Goal: Find specific page/section: Find specific page/section

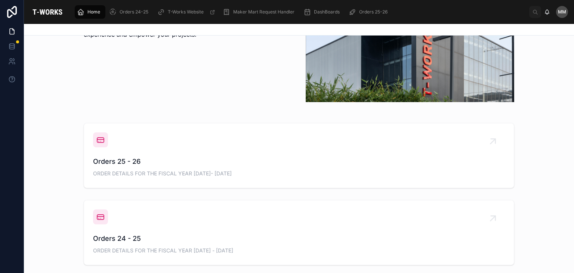
scroll to position [207, 0]
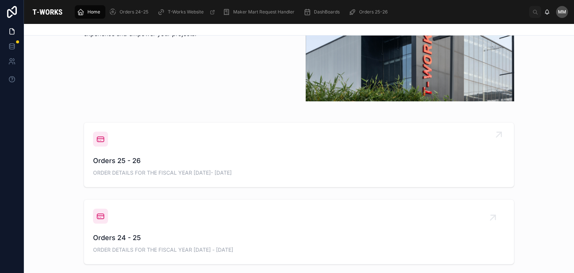
click at [127, 154] on div "Orders 25 - 26 ORDER DETAILS FOR THE FISCAL YEAR [DATE]- [DATE]" at bounding box center [299, 155] width 412 height 46
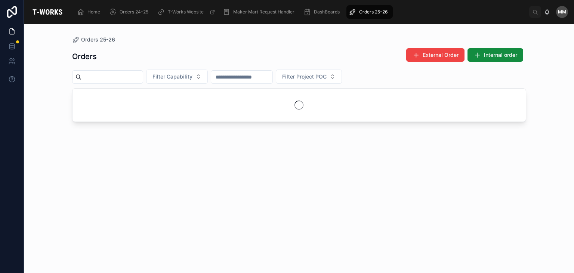
click at [127, 154] on div "Orders External Order Internal order Filter Capability Filter Project POC" at bounding box center [299, 153] width 454 height 220
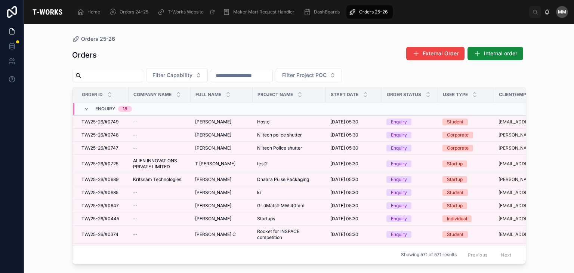
click at [253, 76] on input "text" at bounding box center [241, 75] width 61 height 10
type input "*******"
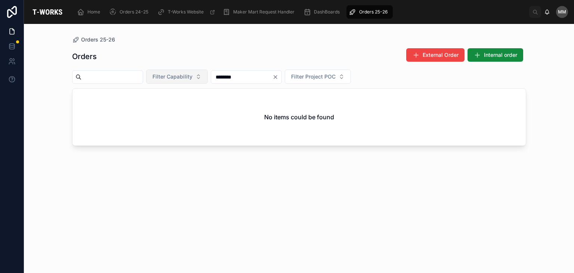
click at [185, 77] on span "Filter Capability" at bounding box center [172, 76] width 40 height 7
type input "***"
click at [177, 107] on div "Textile" at bounding box center [196, 107] width 90 height 12
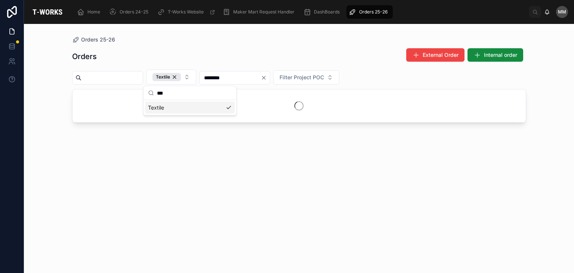
click at [177, 107] on div "Textile" at bounding box center [190, 108] width 90 height 12
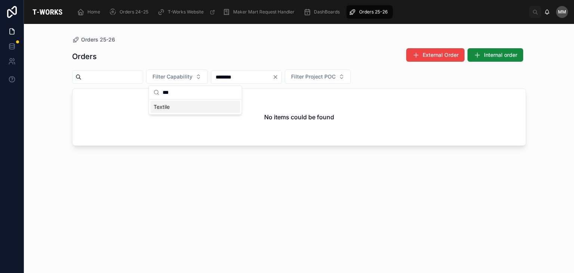
click at [177, 107] on div "Textile" at bounding box center [196, 107] width 90 height 12
click at [159, 109] on div "Textile" at bounding box center [190, 108] width 90 height 12
click at [159, 109] on div "Textile" at bounding box center [196, 107] width 90 height 12
click at [159, 109] on div "Textile" at bounding box center [190, 108] width 90 height 12
click at [159, 109] on div "Textile" at bounding box center [196, 107] width 90 height 12
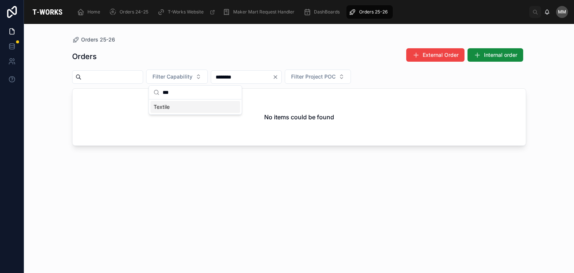
click at [159, 109] on div "Textile" at bounding box center [196, 107] width 90 height 12
click at [80, 208] on div "Orders External Order Internal order Filter Capability ******* Filter Project P…" at bounding box center [299, 153] width 454 height 220
click at [277, 77] on icon "Clear" at bounding box center [275, 76] width 3 height 3
click at [187, 76] on span "Filter Capability" at bounding box center [172, 76] width 40 height 7
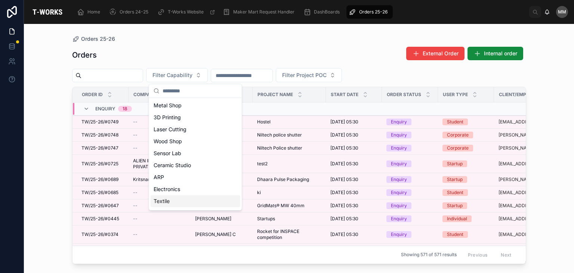
click at [178, 204] on div "Textile" at bounding box center [196, 201] width 90 height 12
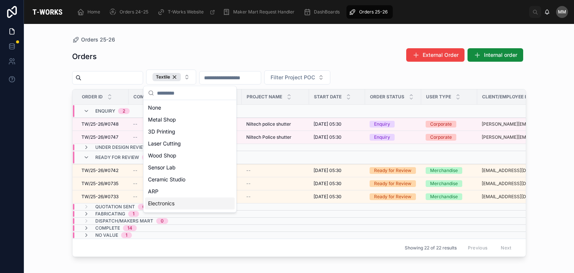
click at [45, 179] on div "Orders 25-26 Orders External Order Internal order Textile Filter Project POC Or…" at bounding box center [299, 148] width 550 height 249
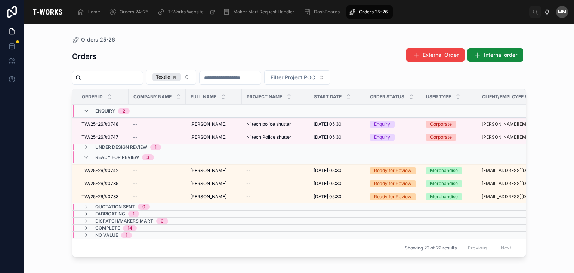
click at [126, 211] on div "Fabricating 1" at bounding box center [117, 214] width 44 height 6
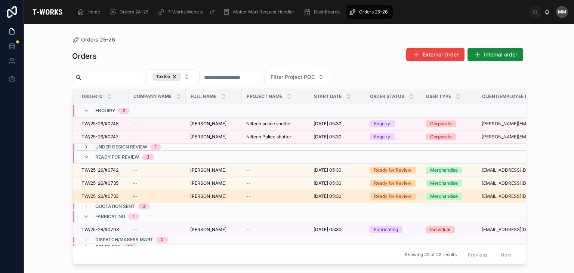
scroll to position [15, 0]
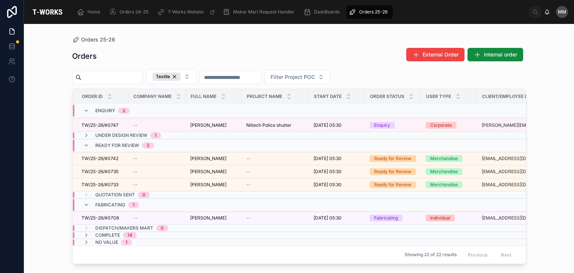
click at [126, 202] on div "Fabricating 1" at bounding box center [117, 205] width 44 height 12
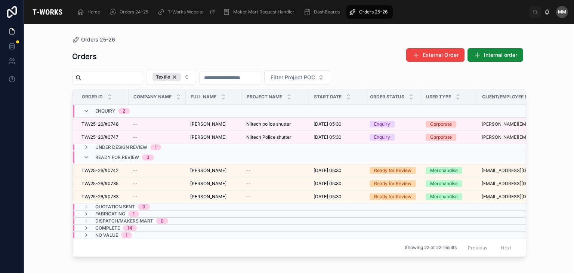
scroll to position [0, 0]
click at [123, 213] on span "Fabricating" at bounding box center [110, 214] width 30 height 6
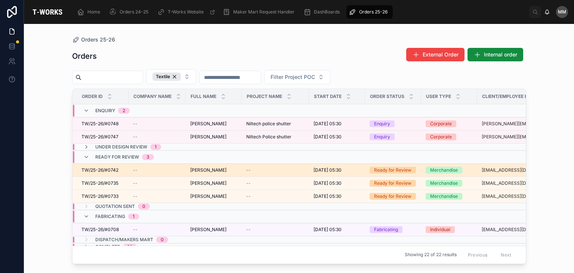
click at [210, 173] on td "[PERSON_NAME] [PERSON_NAME]" at bounding box center [214, 169] width 56 height 13
click at [208, 167] on span "[PERSON_NAME]" at bounding box center [208, 170] width 36 height 6
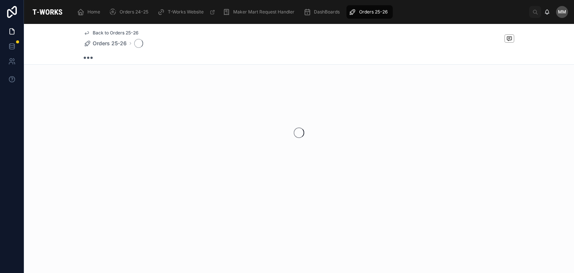
click at [208, 167] on div at bounding box center [299, 133] width 550 height 118
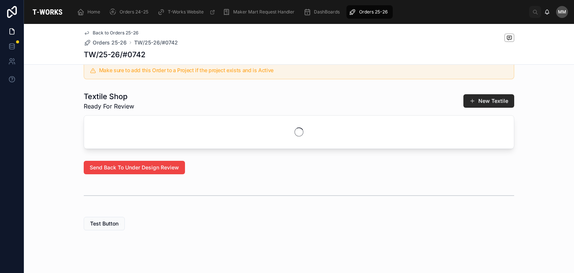
scroll to position [259, 0]
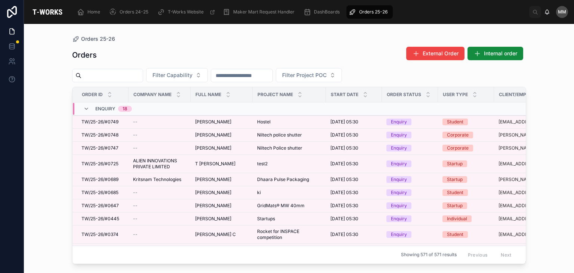
type input "*******"
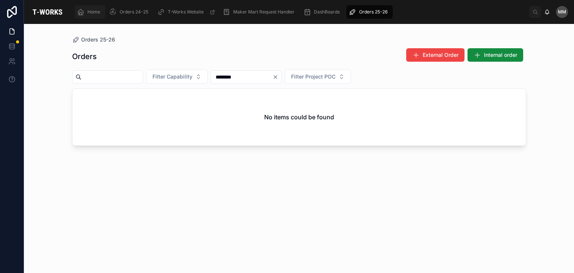
click at [93, 12] on span "Home" at bounding box center [93, 12] width 13 height 6
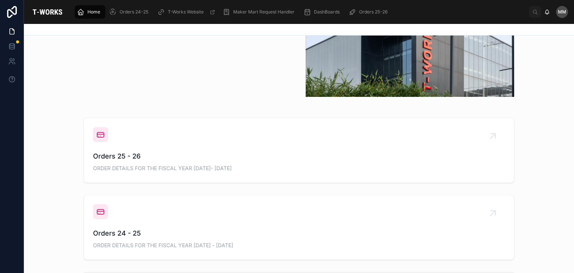
scroll to position [214, 0]
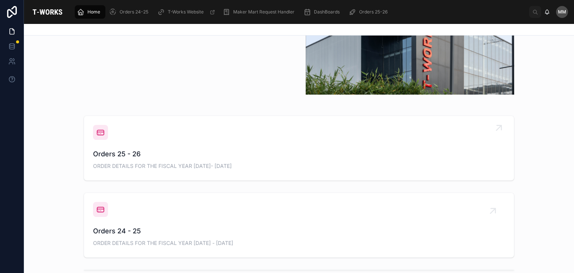
click at [134, 153] on span "Orders 25 - 26" at bounding box center [299, 154] width 412 height 10
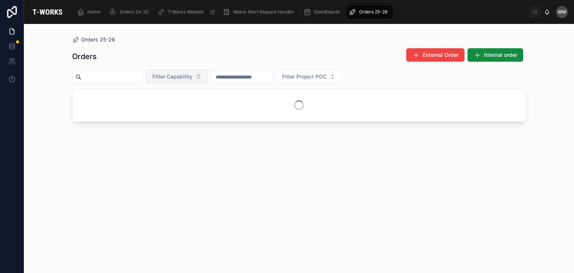
click at [188, 75] on span "Filter Capability" at bounding box center [172, 76] width 40 height 7
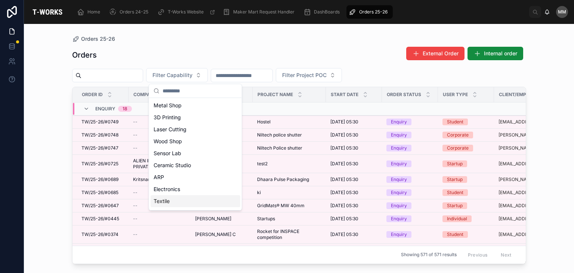
click at [186, 198] on div "Textile" at bounding box center [196, 201] width 90 height 12
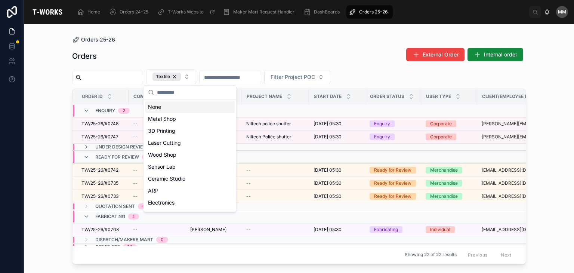
click at [92, 39] on span "Orders 25-26" at bounding box center [98, 39] width 34 height 7
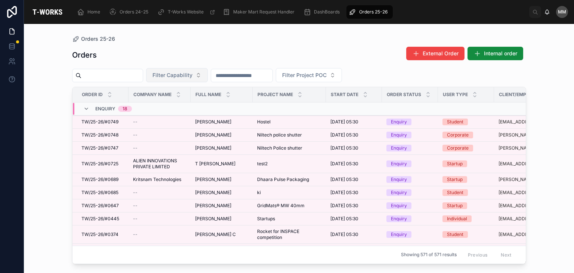
click at [192, 78] on span "Filter Capability" at bounding box center [172, 74] width 40 height 7
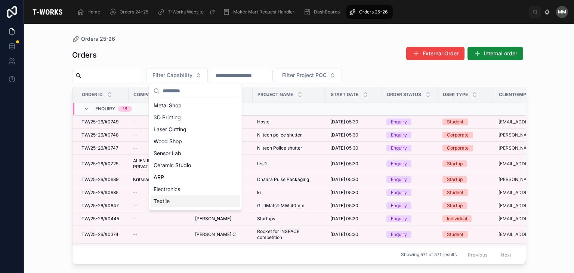
click at [168, 203] on div "Textile" at bounding box center [196, 201] width 90 height 12
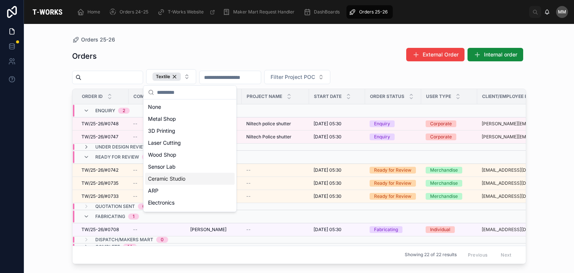
click at [130, 62] on div "Orders External Order Internal order" at bounding box center [299, 55] width 454 height 17
